Goal: Communication & Community: Share content

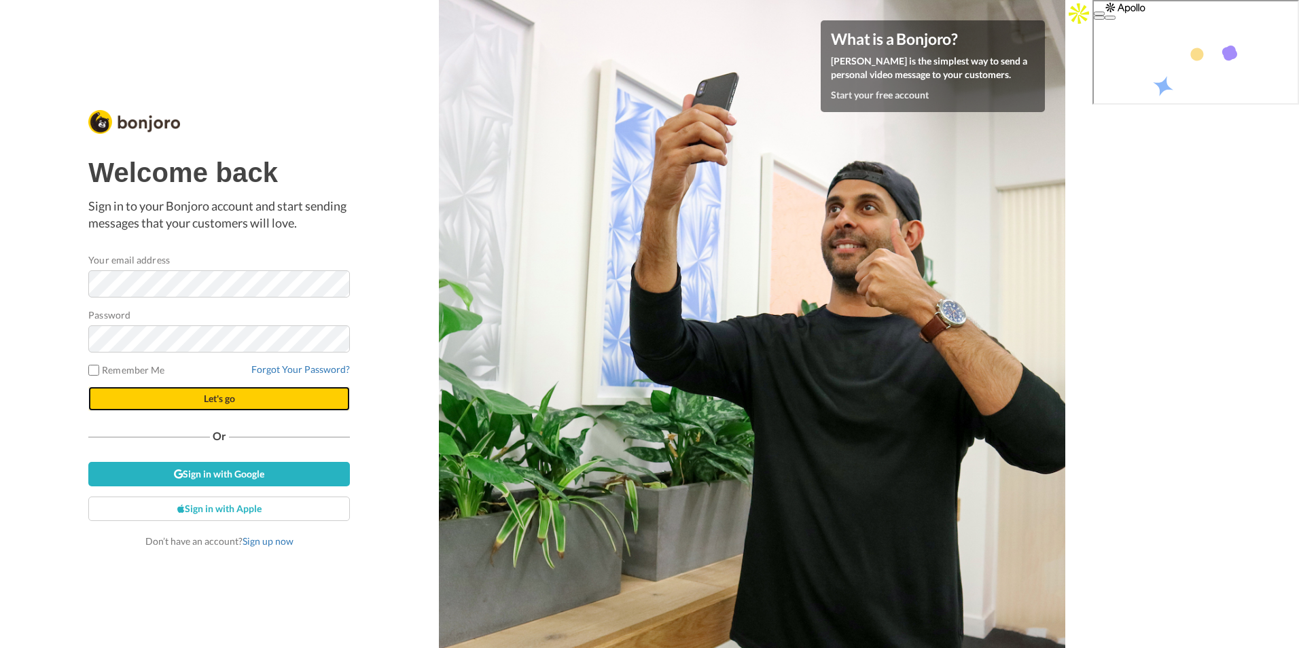
click at [226, 400] on span "Let's go" at bounding box center [219, 399] width 31 height 12
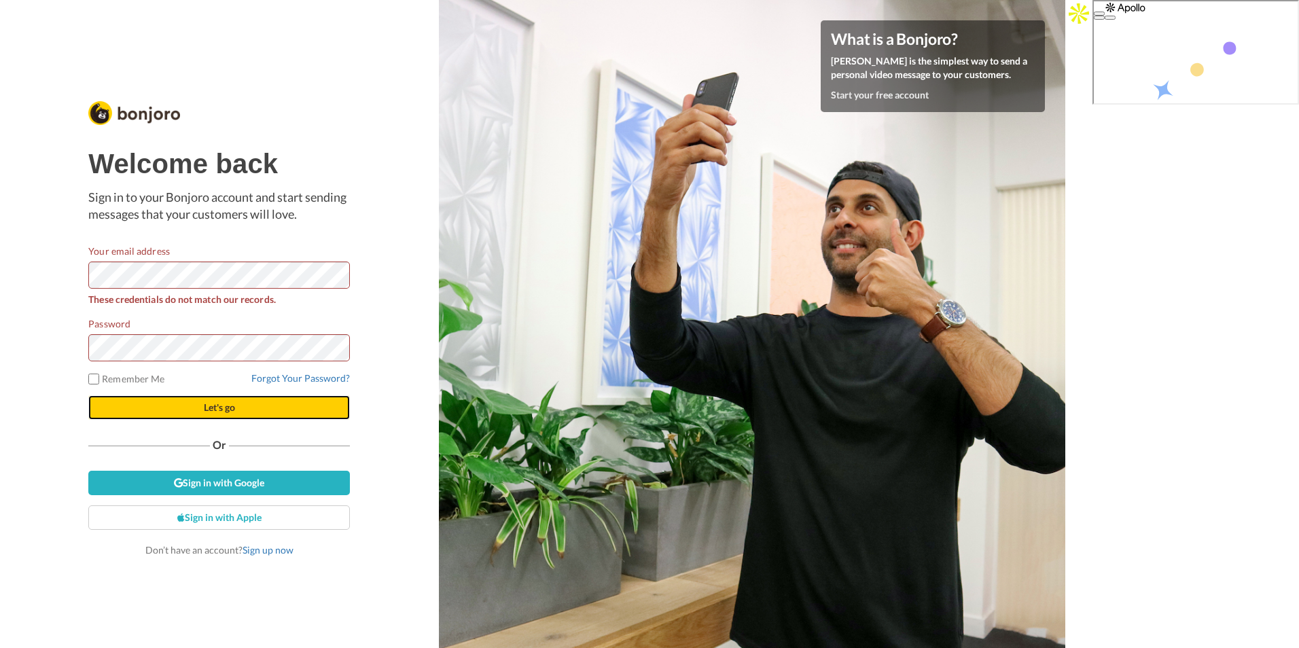
click at [222, 410] on span "Let's go" at bounding box center [219, 408] width 31 height 12
click at [246, 408] on button "Let's go" at bounding box center [219, 408] width 262 height 24
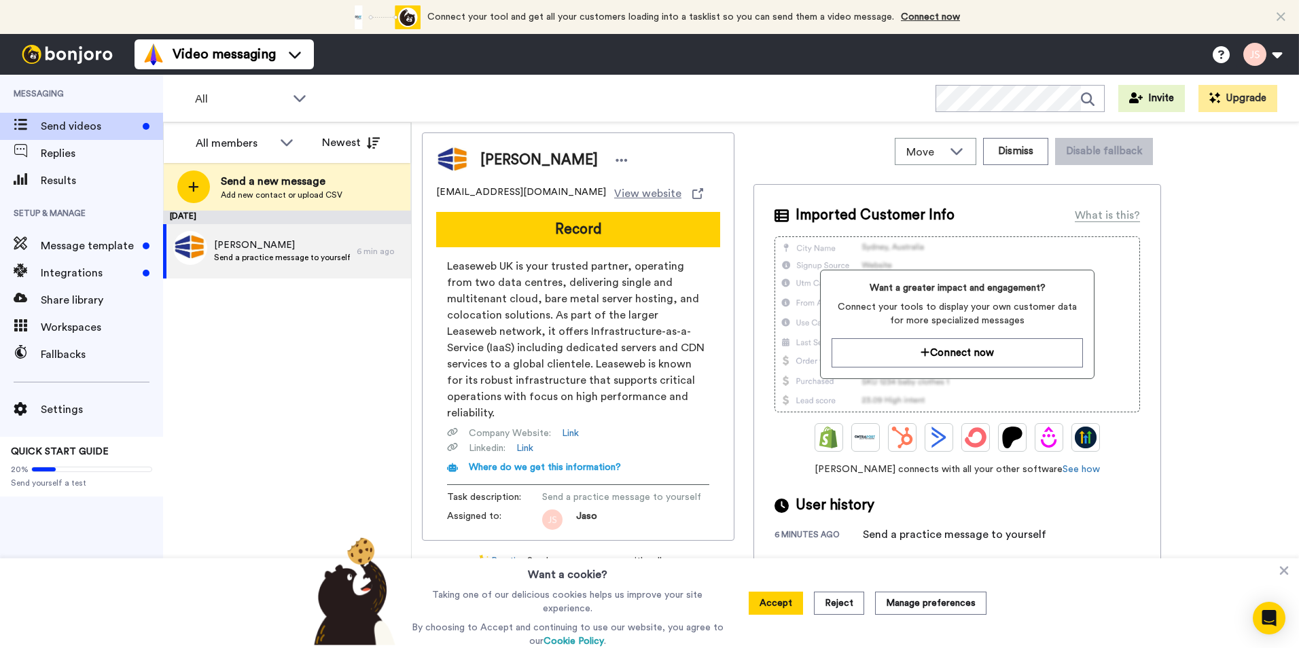
click at [266, 335] on div "August 18 J Samine Send a practice message to yourself 6 min ago" at bounding box center [287, 430] width 248 height 438
click at [67, 294] on span "Share library" at bounding box center [102, 300] width 122 height 16
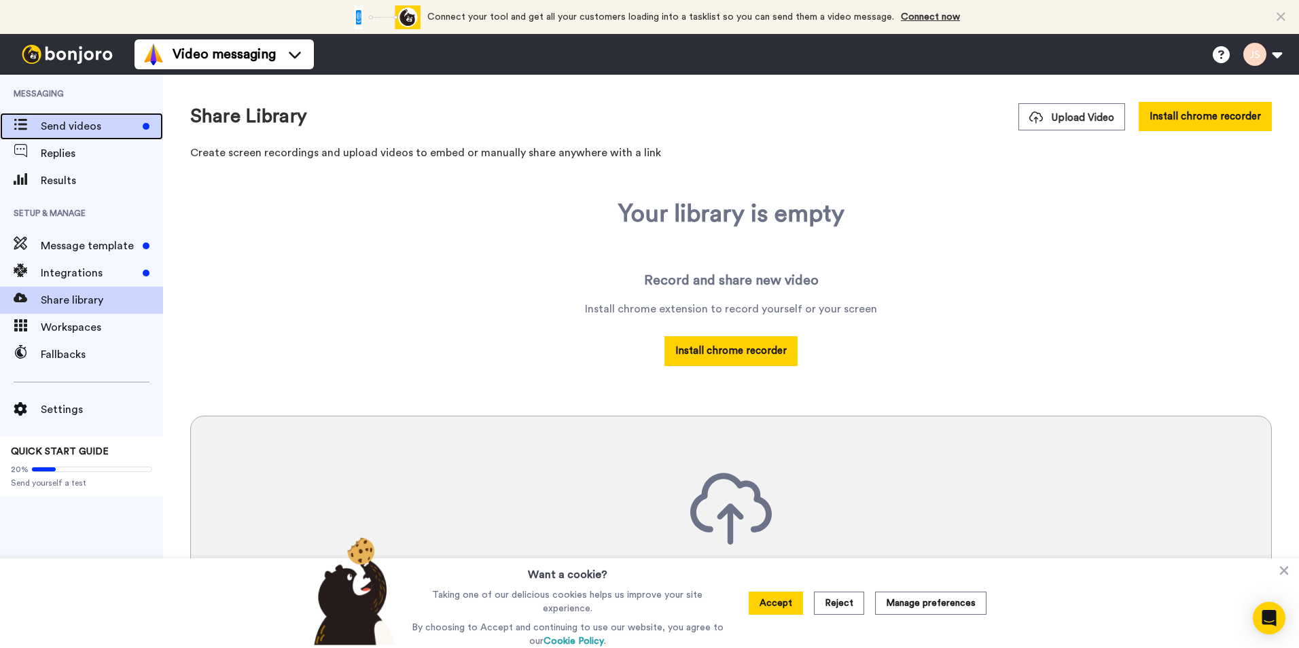
click at [54, 120] on span "Send videos" at bounding box center [89, 126] width 96 height 16
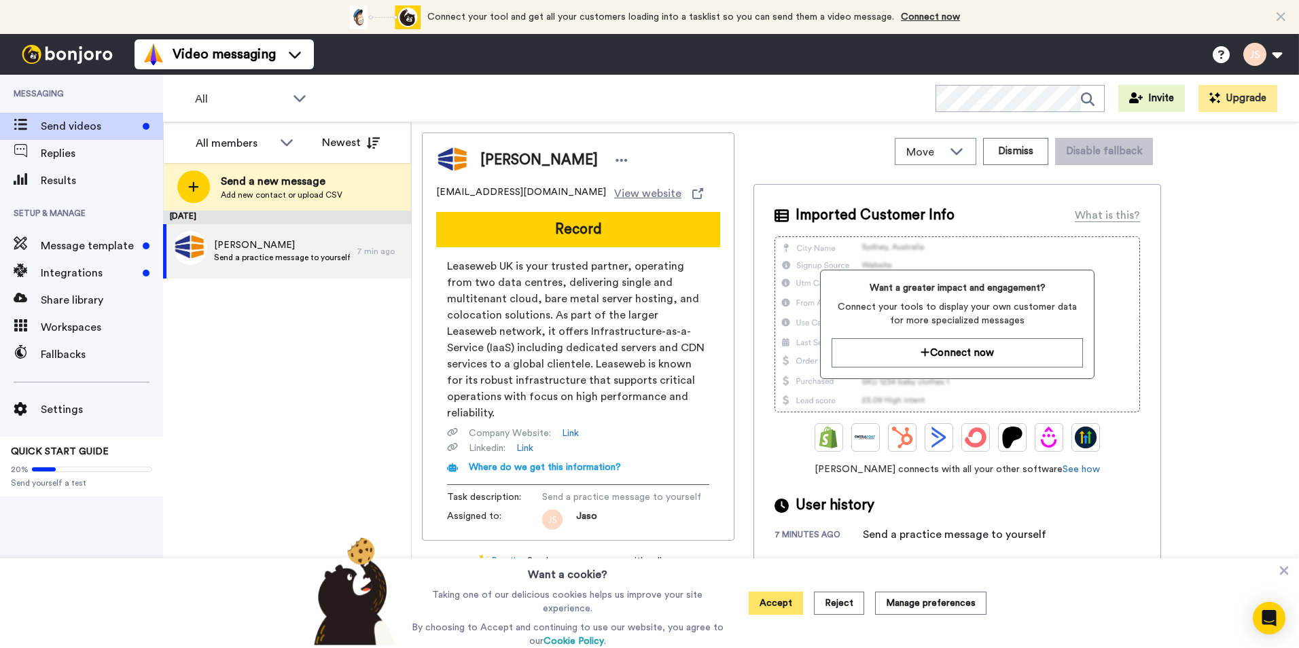
click at [782, 600] on button "Accept" at bounding box center [776, 603] width 54 height 23
